Goal: Find specific page/section: Find specific page/section

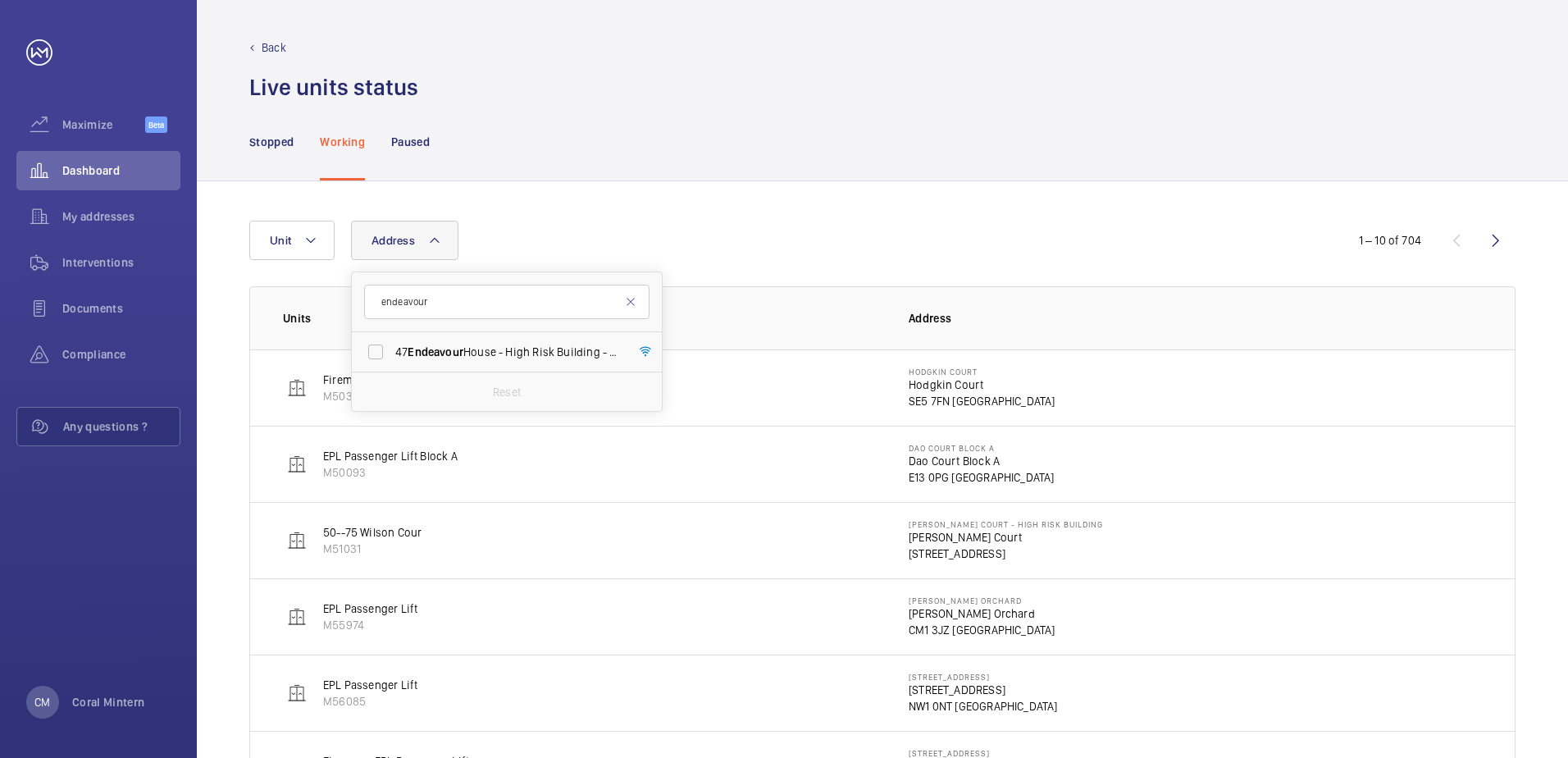
type input "endeavour"
click at [495, 363] on label "[STREET_ADDRESS]" at bounding box center [494, 352] width 285 height 39
click at [392, 363] on input "[STREET_ADDRESS]" at bounding box center [375, 351] width 33 height 33
checkbox input "true"
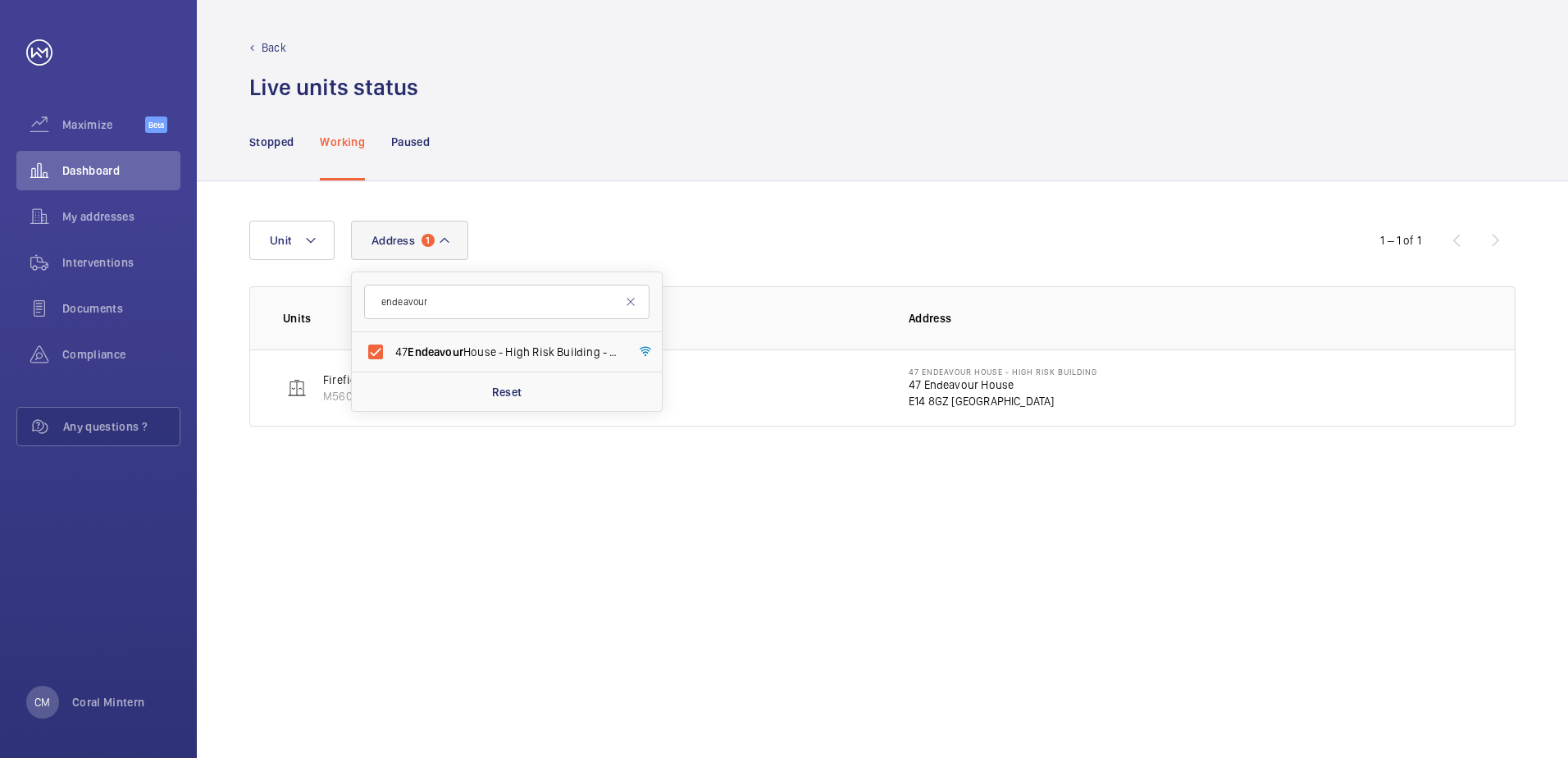
click at [860, 210] on div "Address [STREET_ADDRESS] Reset Unit 1 – 1 of 1 Units Address Firefighting - EPL…" at bounding box center [881, 469] width 1371 height 577
click at [430, 233] on span "1" at bounding box center [428, 240] width 13 height 13
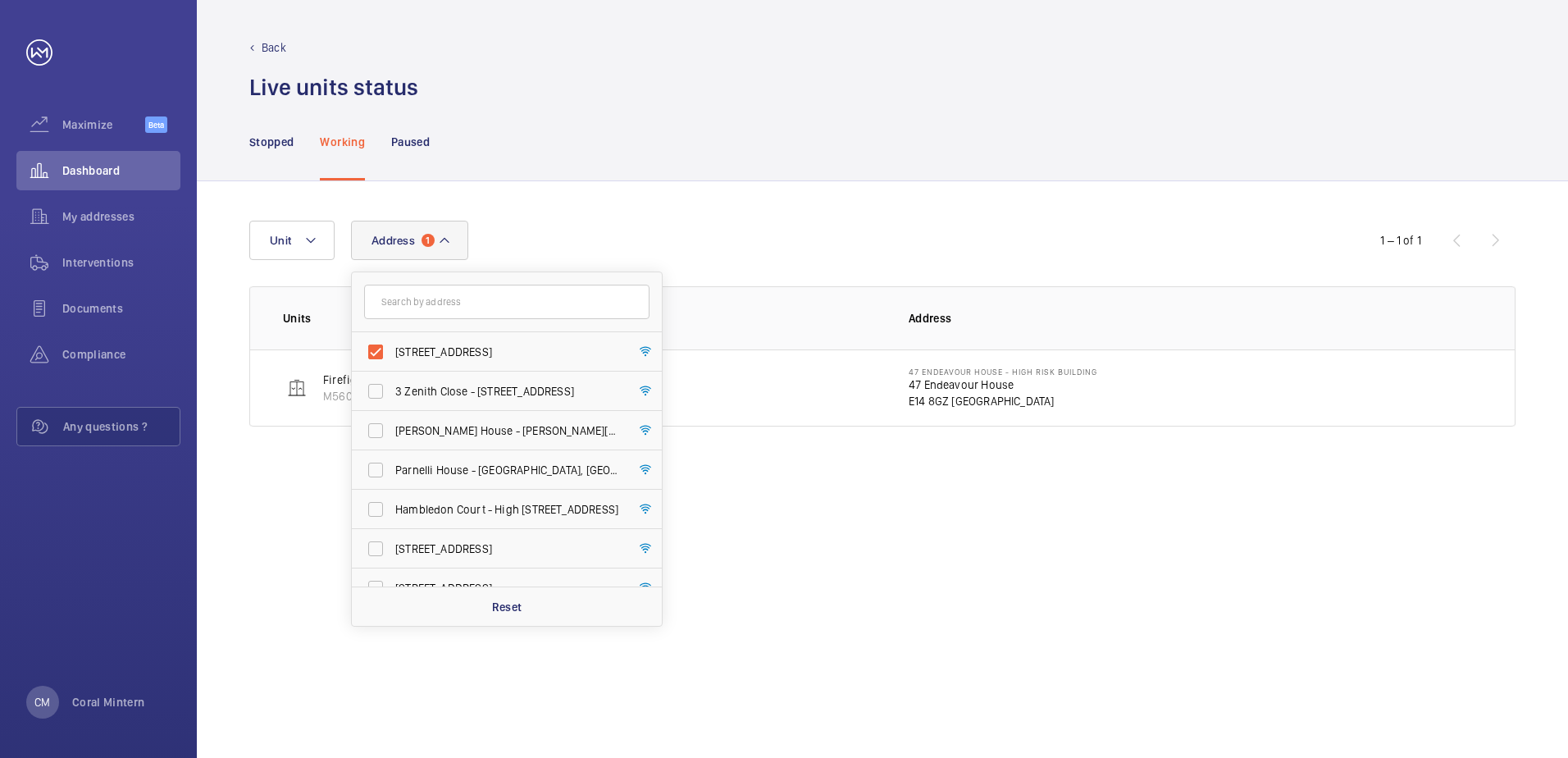
click at [492, 350] on span "[STREET_ADDRESS]" at bounding box center [508, 352] width 226 height 17
click at [392, 350] on input "[STREET_ADDRESS]" at bounding box center [375, 351] width 33 height 33
checkbox input "false"
